Goal: Information Seeking & Learning: Find specific fact

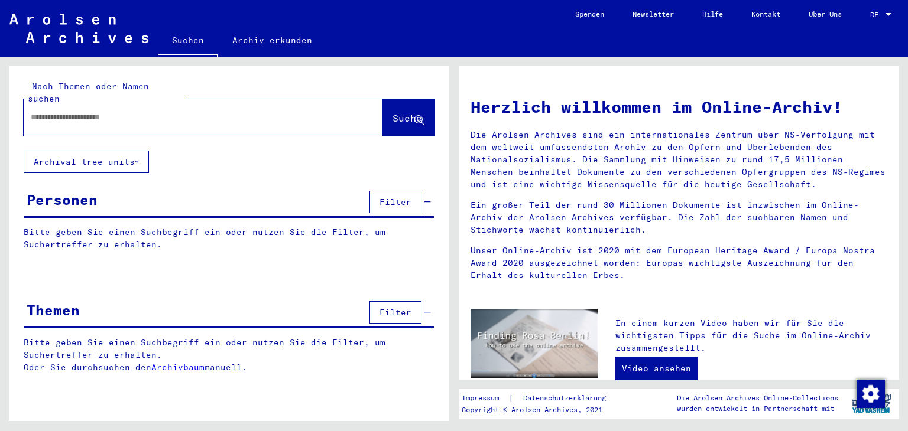
click at [43, 111] on input "text" at bounding box center [189, 117] width 316 height 12
click at [384, 197] on span "Filter" at bounding box center [395, 202] width 32 height 11
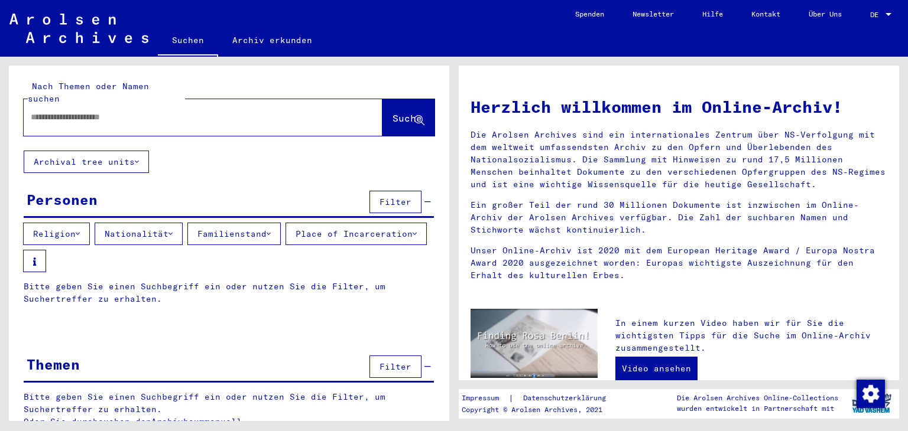
click at [173, 230] on icon at bounding box center [170, 234] width 4 height 8
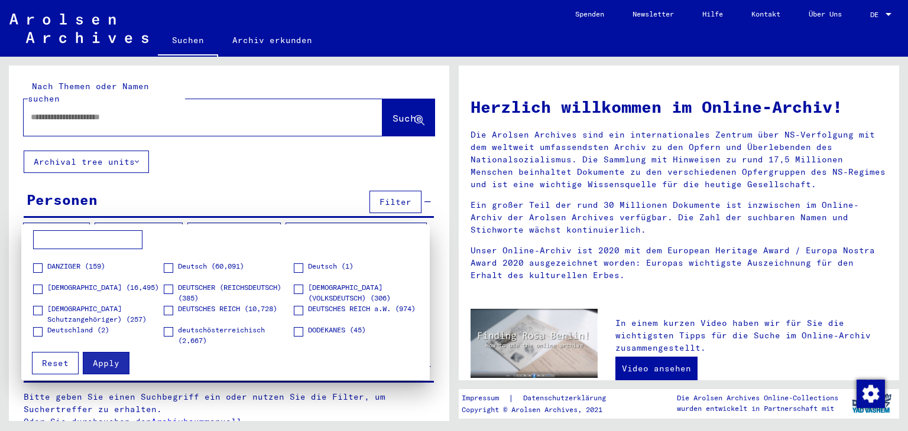
scroll to position [355, 0]
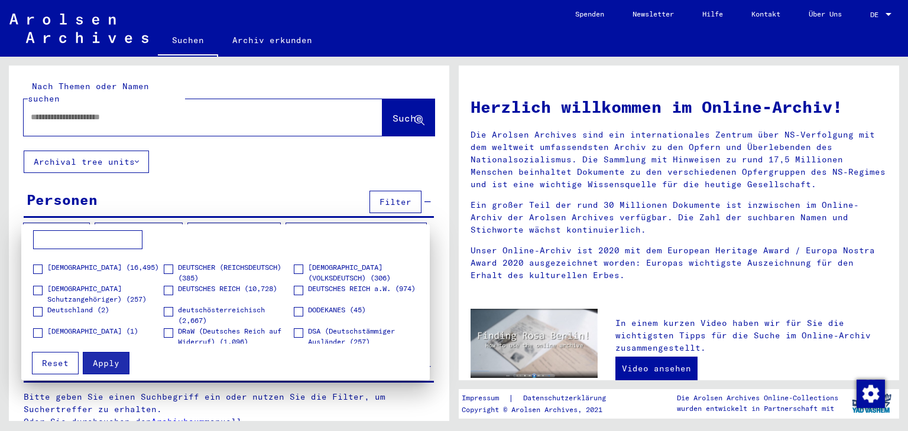
click at [39, 268] on span at bounding box center [37, 269] width 9 height 9
click at [37, 290] on span at bounding box center [37, 290] width 9 height 9
click at [38, 309] on span at bounding box center [37, 311] width 9 height 9
click at [167, 291] on span at bounding box center [168, 290] width 9 height 9
click at [164, 269] on span at bounding box center [168, 269] width 9 height 9
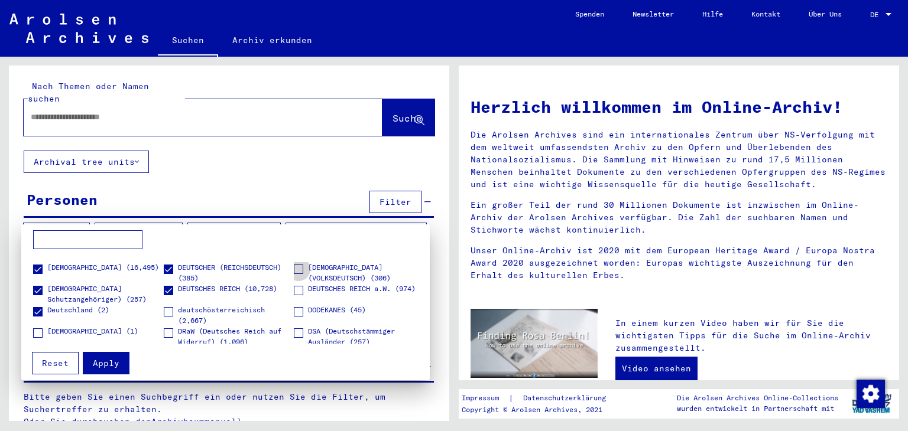
click at [294, 266] on span at bounding box center [298, 269] width 9 height 9
drag, startPoint x: 294, startPoint y: 287, endPoint x: 287, endPoint y: 287, distance: 7.1
click at [294, 287] on span at bounding box center [298, 290] width 9 height 9
click at [164, 310] on span at bounding box center [168, 311] width 9 height 9
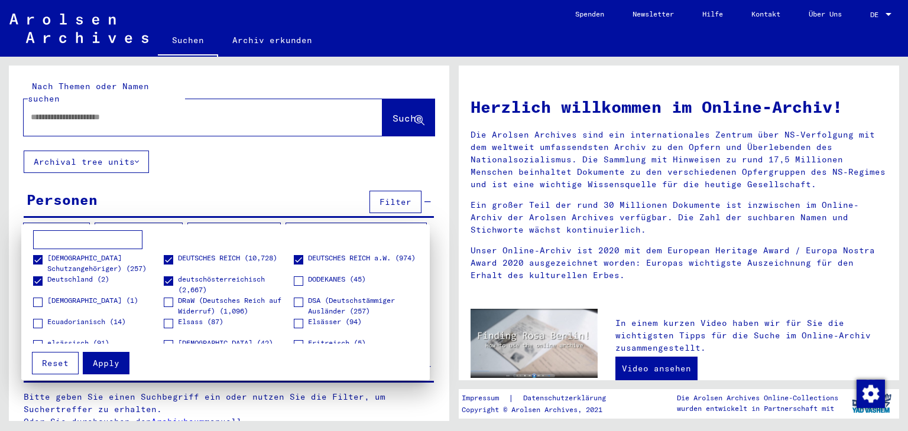
scroll to position [414, 0]
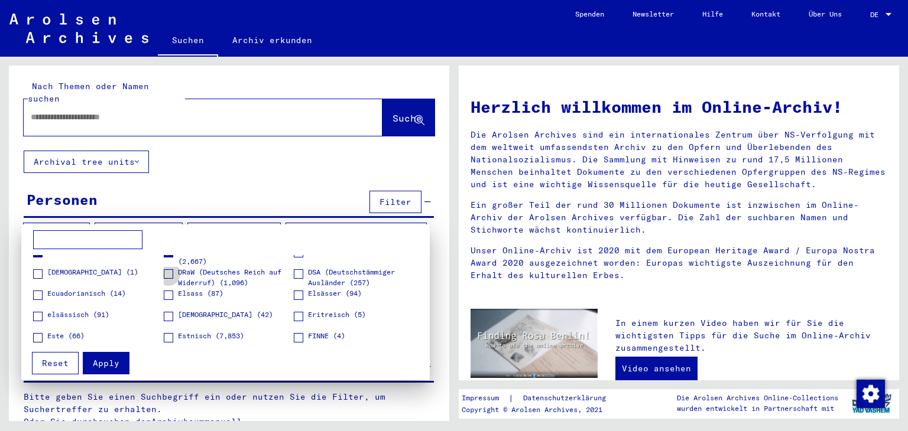
click at [166, 270] on span at bounding box center [168, 273] width 9 height 9
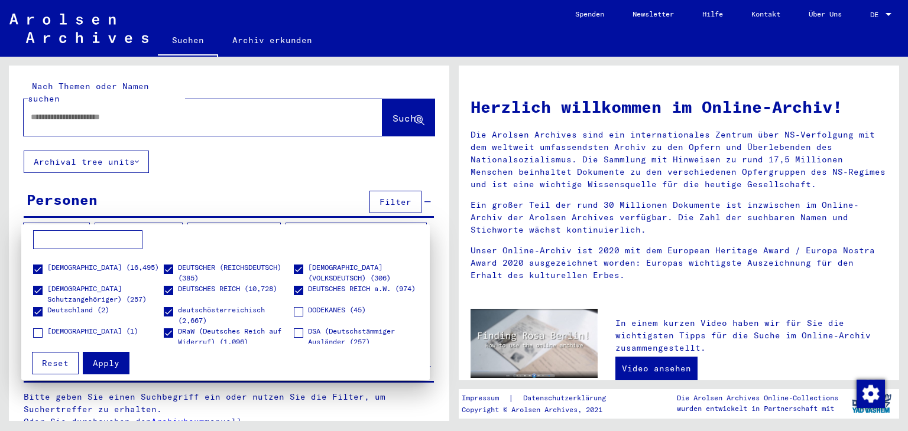
scroll to position [295, 0]
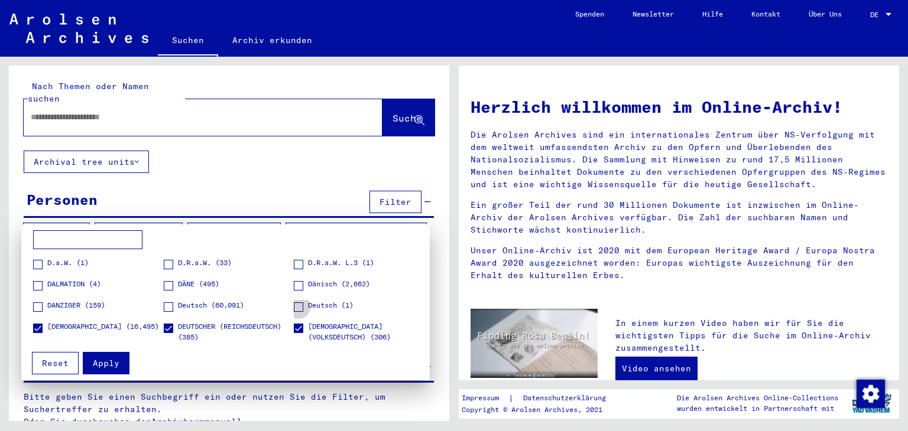
click at [294, 304] on span at bounding box center [298, 307] width 9 height 9
click at [165, 305] on span at bounding box center [168, 307] width 9 height 9
click at [37, 104] on div at bounding box center [454, 215] width 908 height 431
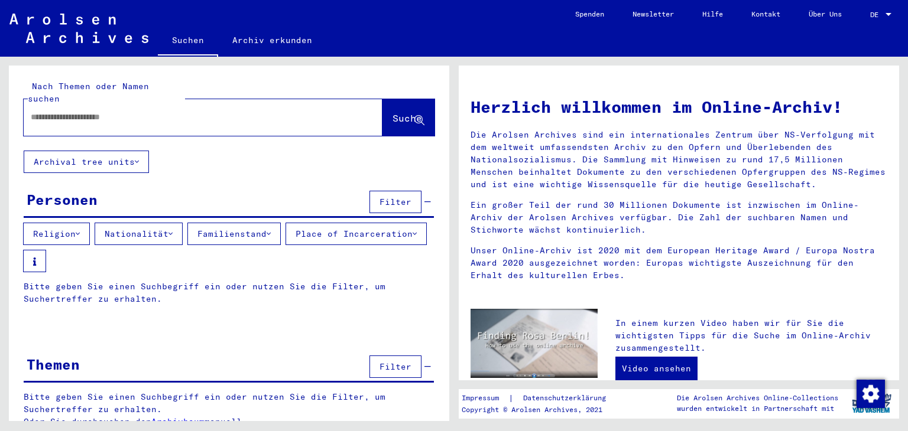
click at [50, 111] on input "text" at bounding box center [189, 117] width 316 height 12
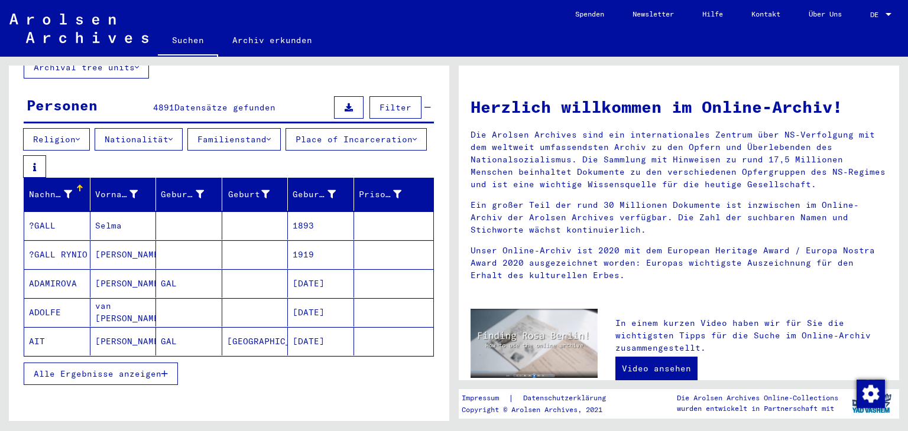
scroll to position [118, 0]
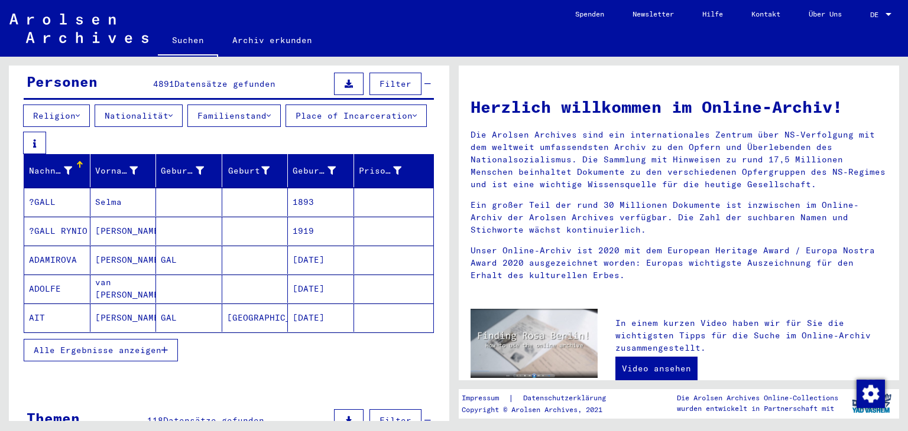
click at [108, 345] on span "Alle Ergebnisse anzeigen" at bounding box center [98, 350] width 128 height 11
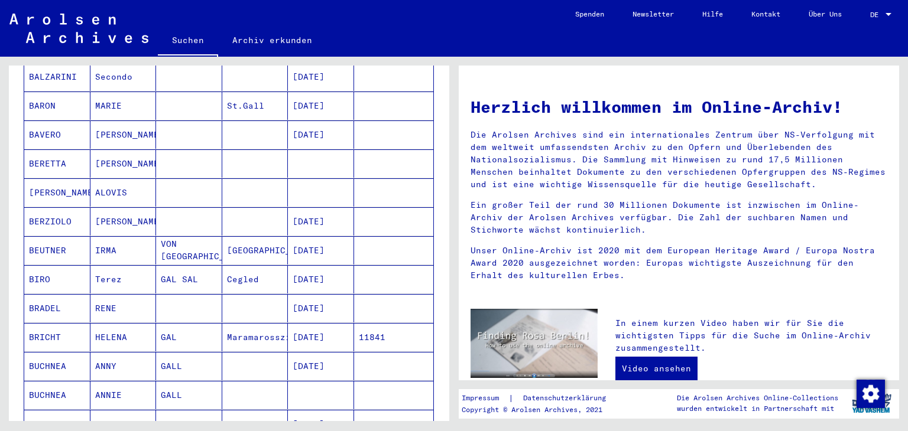
scroll to position [650, 0]
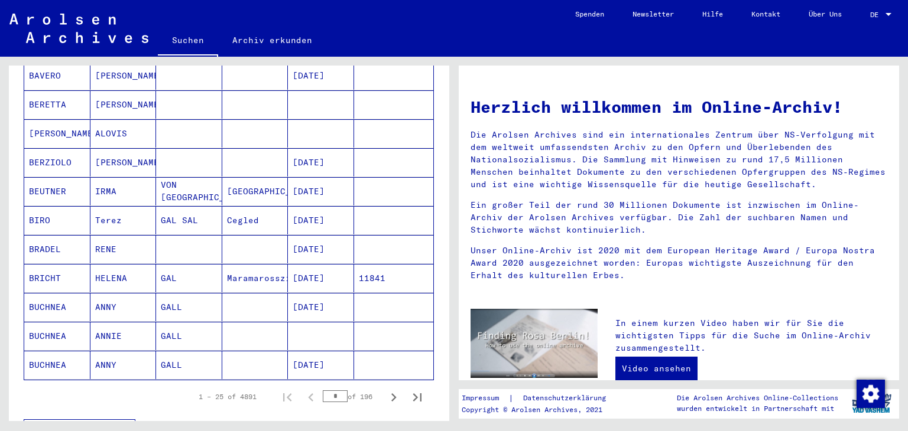
click at [101, 183] on mat-cell "IRMA" at bounding box center [123, 191] width 66 height 28
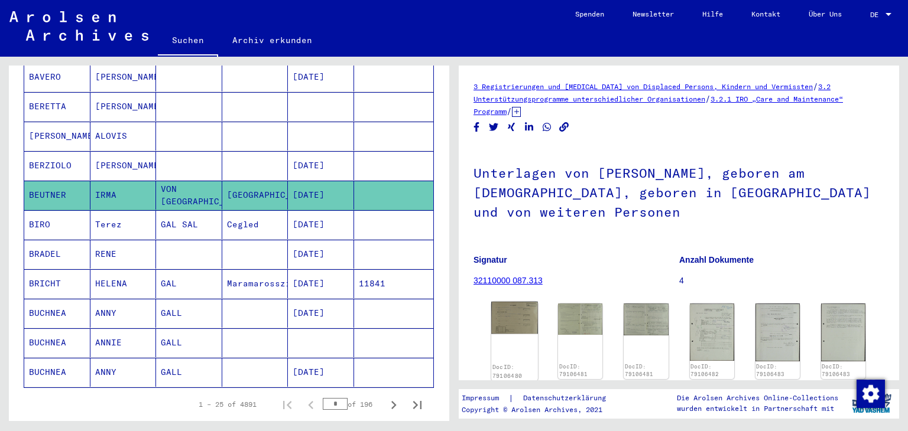
click at [511, 317] on img at bounding box center [514, 318] width 47 height 33
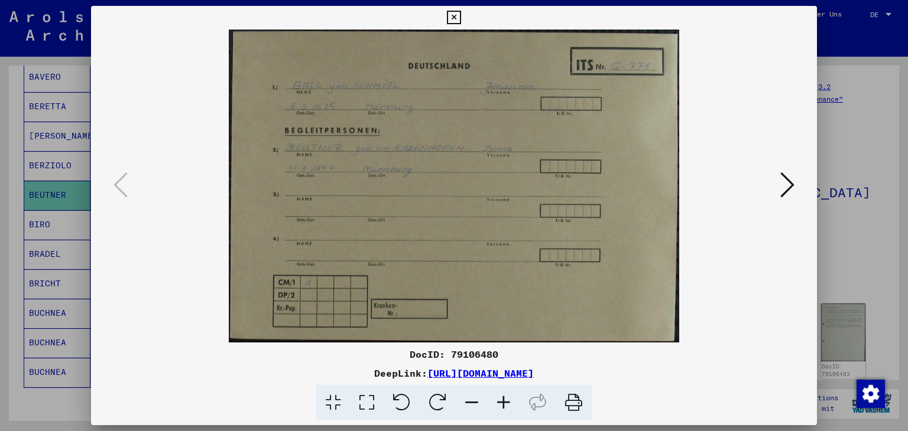
click at [792, 183] on icon at bounding box center [787, 185] width 14 height 28
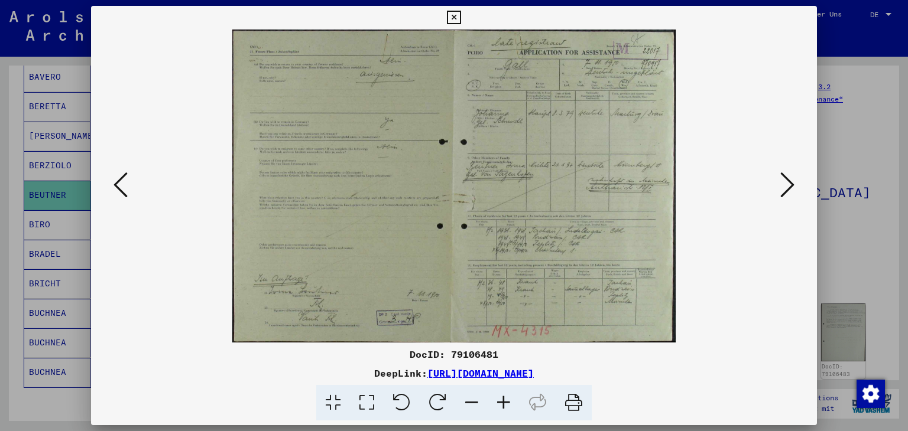
click at [792, 183] on icon at bounding box center [787, 185] width 14 height 28
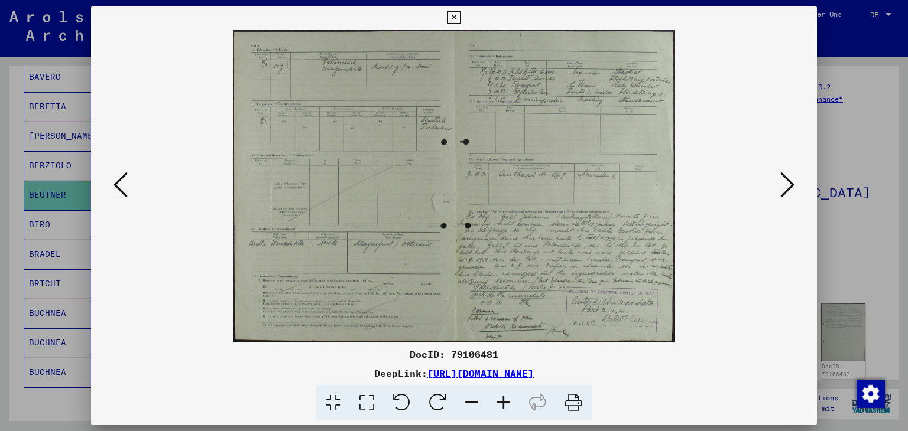
click at [792, 183] on icon at bounding box center [787, 185] width 14 height 28
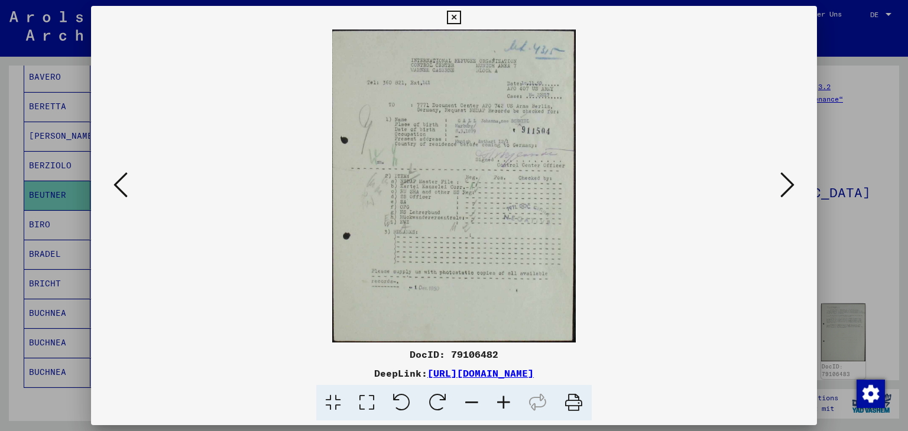
click at [457, 18] on icon at bounding box center [454, 18] width 14 height 14
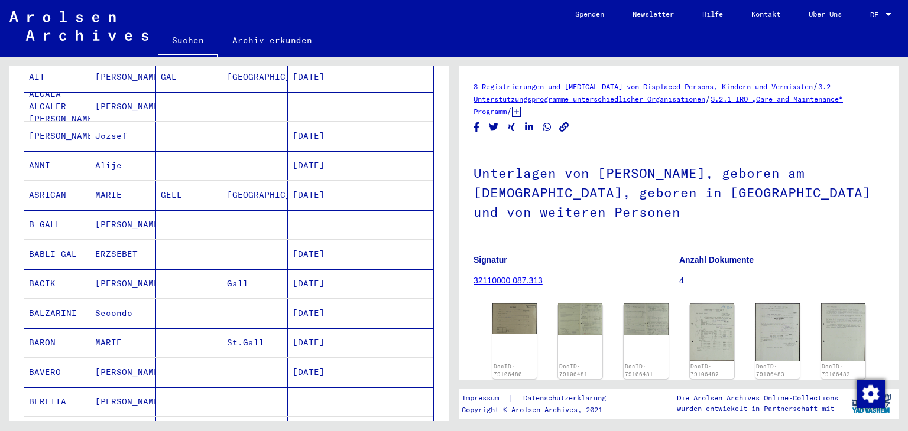
scroll to position [7, 0]
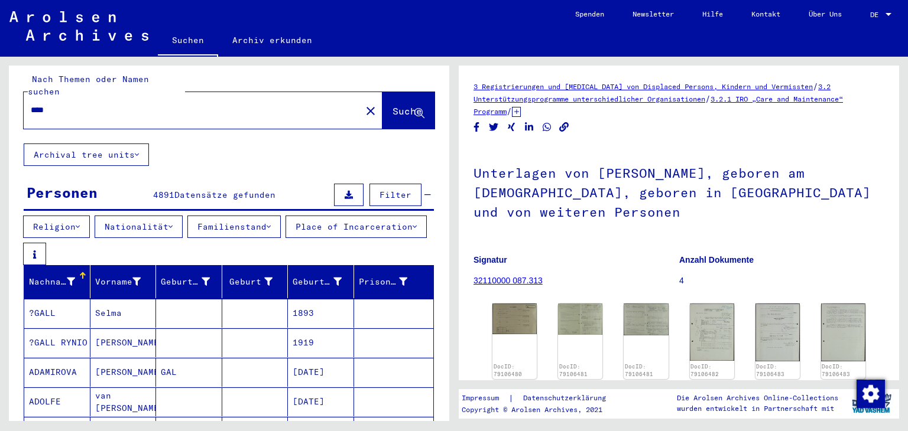
click at [31, 104] on input "****" at bounding box center [192, 110] width 323 height 12
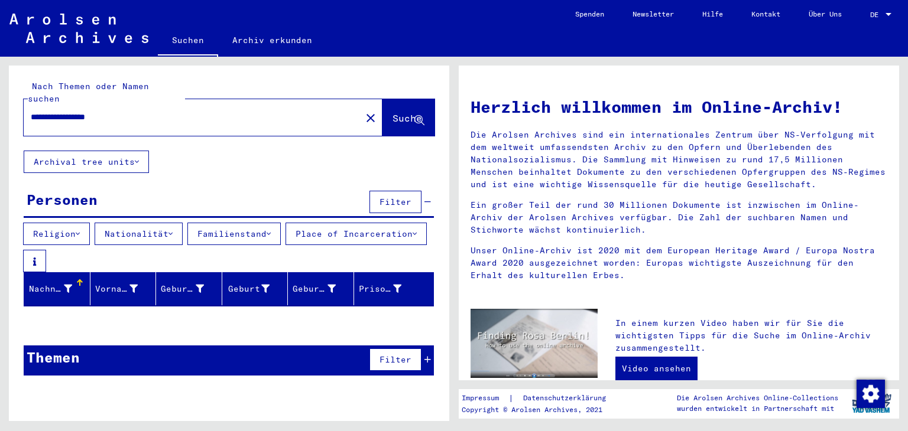
type input "**********"
click at [134, 223] on button "Nationalität" at bounding box center [139, 234] width 88 height 22
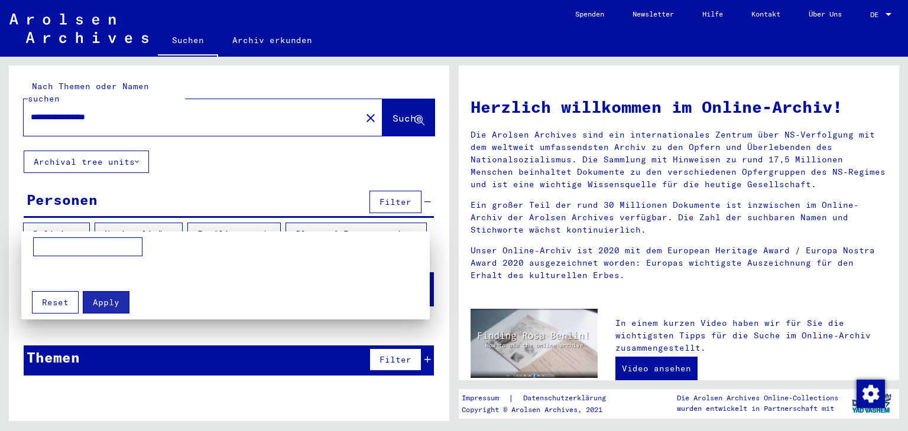
click at [52, 298] on span "Reset" at bounding box center [55, 302] width 27 height 11
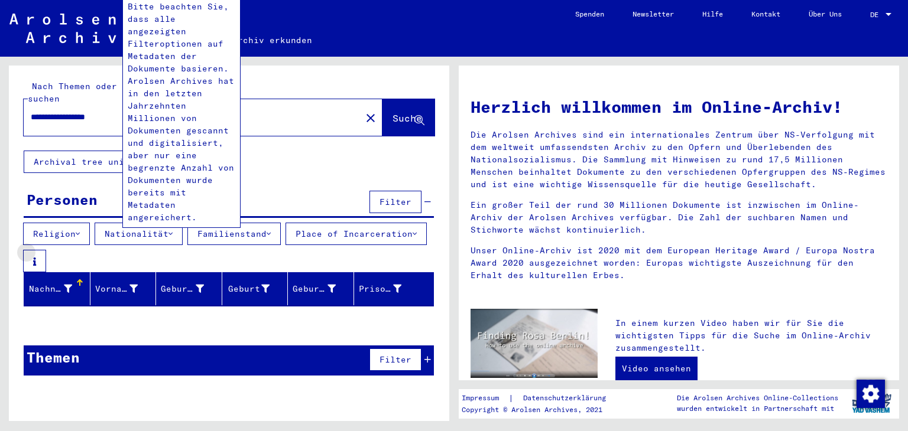
click at [46, 250] on button at bounding box center [34, 261] width 23 height 22
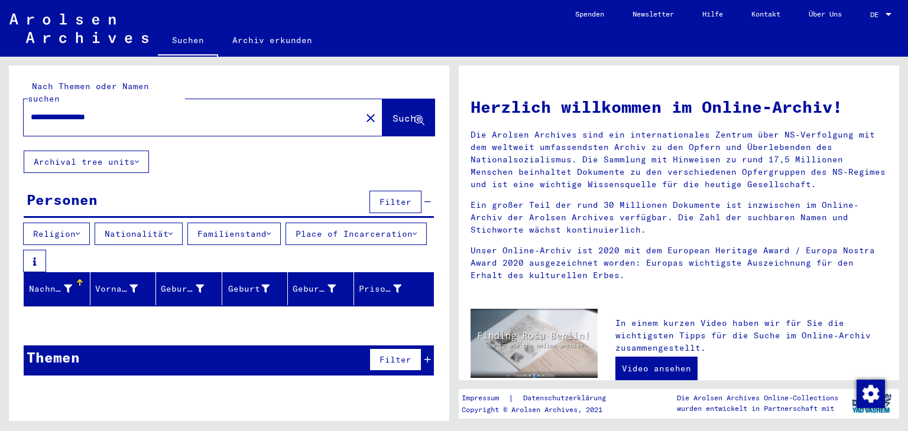
click at [397, 197] on span "Filter" at bounding box center [395, 202] width 32 height 11
